Goal: Navigation & Orientation: Find specific page/section

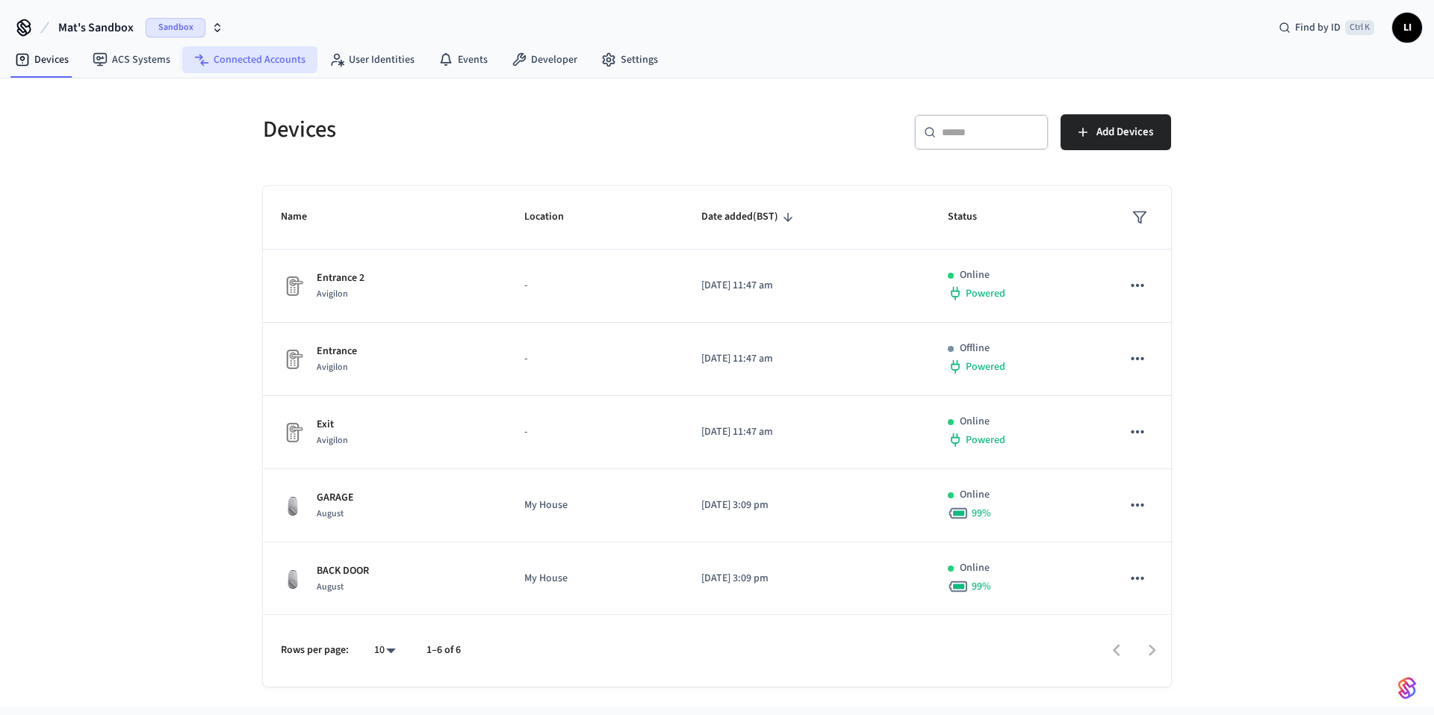
click at [255, 65] on link "Connected Accounts" at bounding box center [249, 59] width 135 height 27
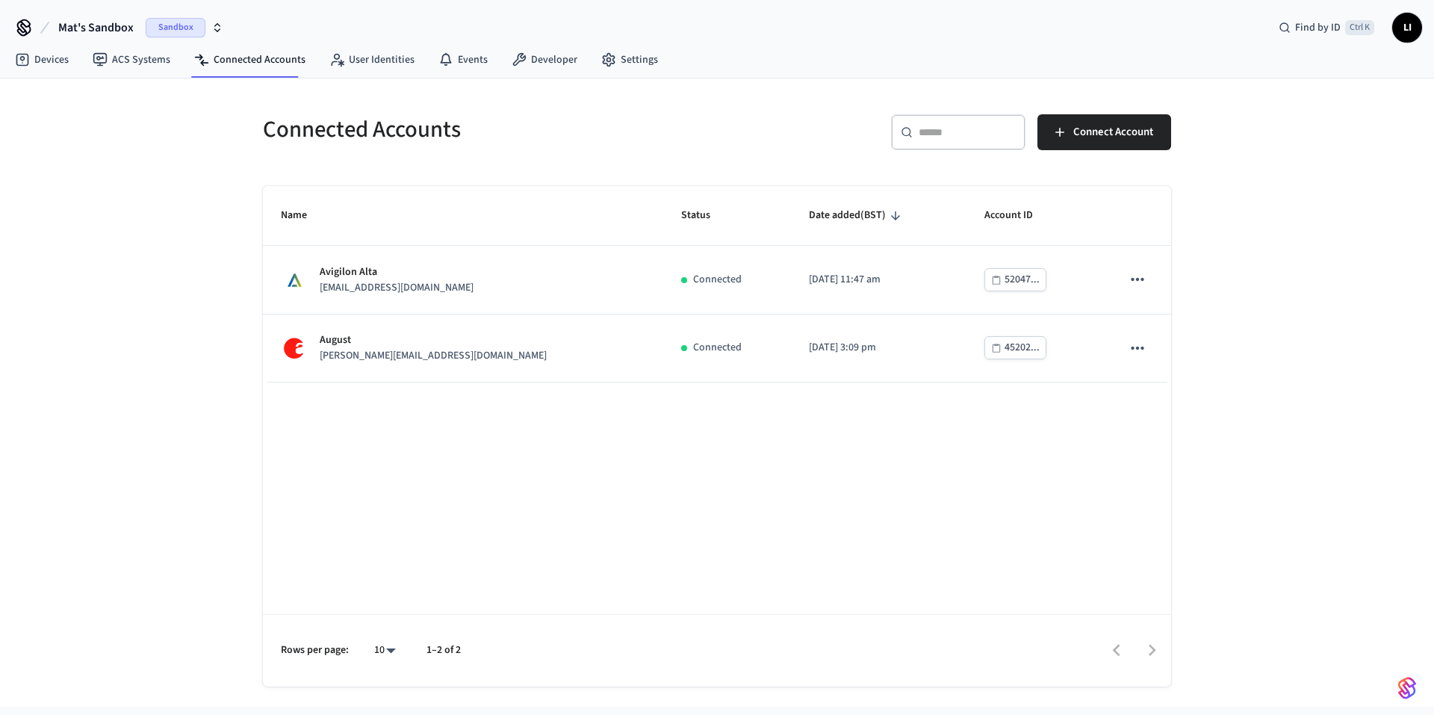
click at [128, 32] on span "Mat's Sandbox" at bounding box center [95, 28] width 75 height 18
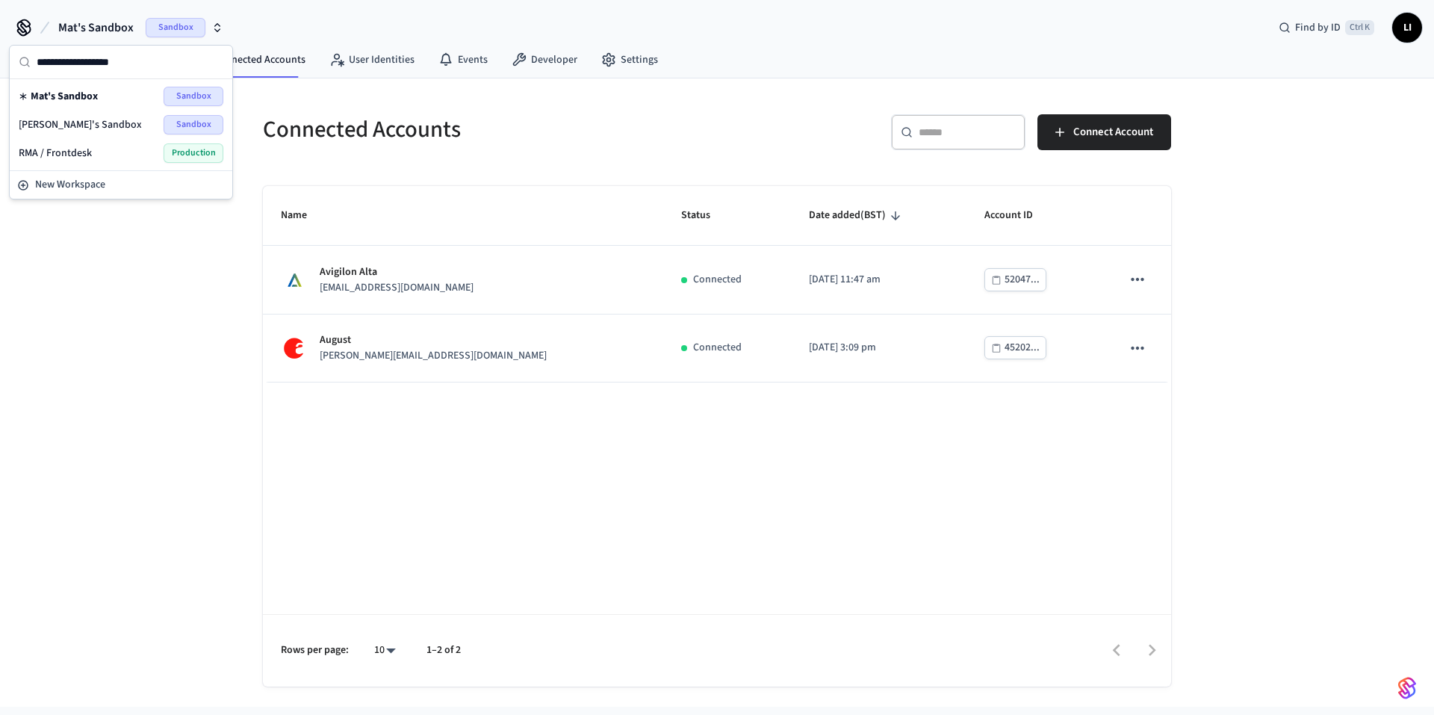
click at [109, 118] on span "[PERSON_NAME]'s Sandbox" at bounding box center [80, 124] width 123 height 15
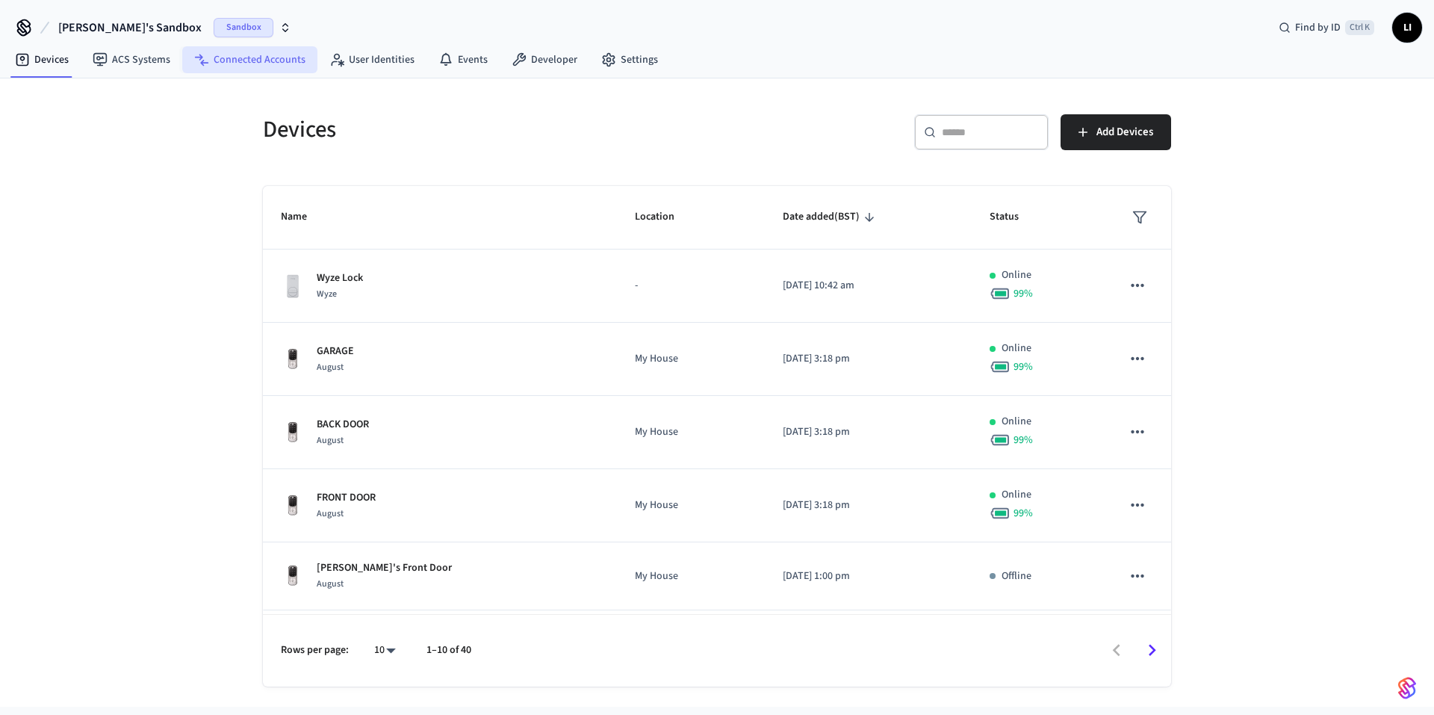
click at [257, 54] on link "Connected Accounts" at bounding box center [249, 59] width 135 height 27
